Goal: Participate in discussion

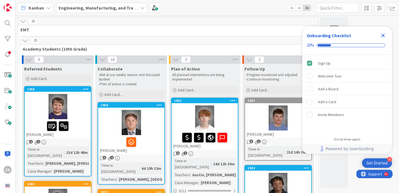
click at [384, 34] on icon "Close Checklist" at bounding box center [382, 35] width 7 height 7
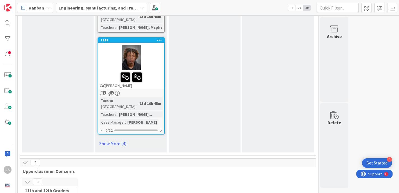
scroll to position [873, 0]
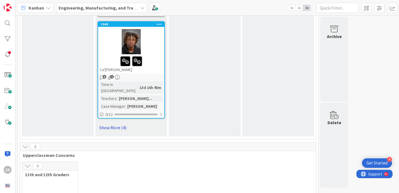
click at [108, 123] on link "Show More (4)" at bounding box center [130, 127] width 67 height 9
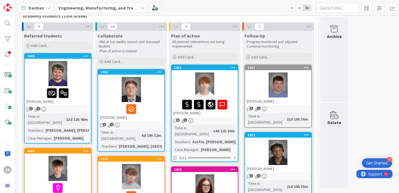
scroll to position [0, 0]
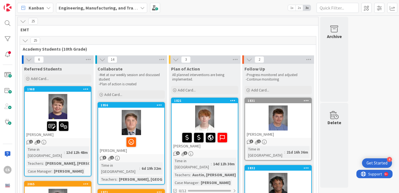
click at [101, 61] on icon at bounding box center [102, 60] width 6 height 6
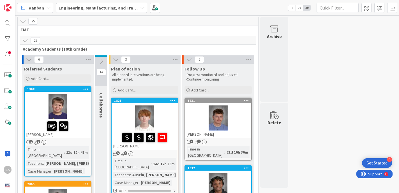
click at [101, 61] on icon at bounding box center [101, 61] width 6 height 6
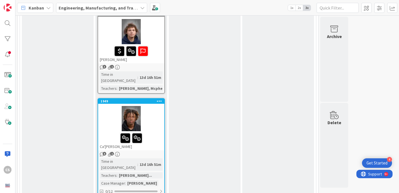
scroll to position [796, 0]
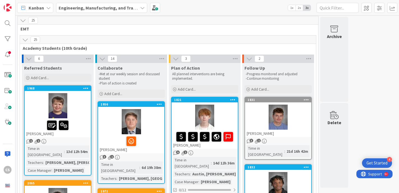
scroll to position [0, 0]
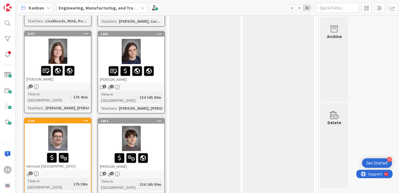
scroll to position [462, 0]
